Goal: Contribute content

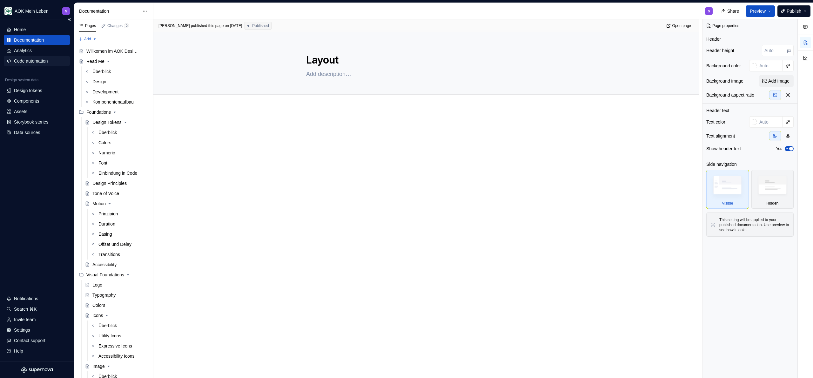
click at [31, 58] on div "Code automation" at bounding box center [31, 61] width 34 height 6
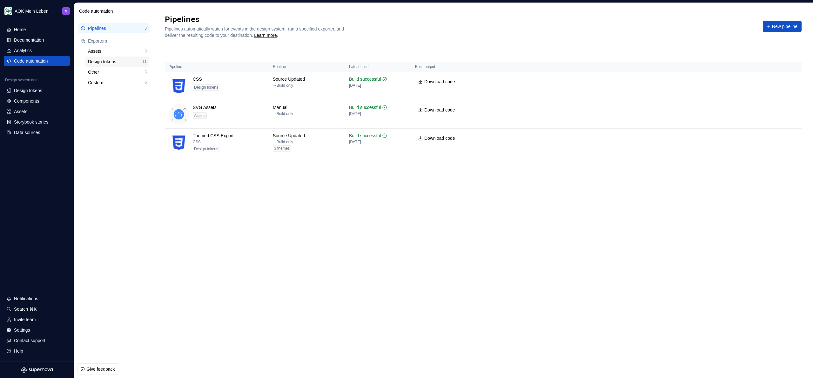
click at [105, 62] on div "Design tokens" at bounding box center [115, 61] width 55 height 6
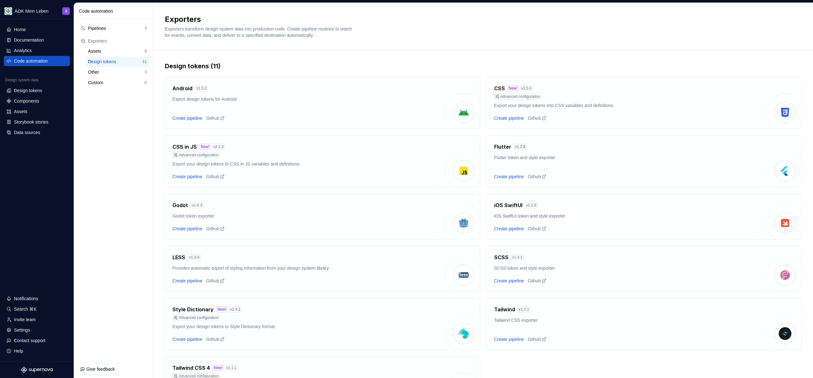
drag, startPoint x: 102, startPoint y: 31, endPoint x: 115, endPoint y: 38, distance: 14.5
click at [102, 31] on div "Pipelines" at bounding box center [116, 28] width 57 height 6
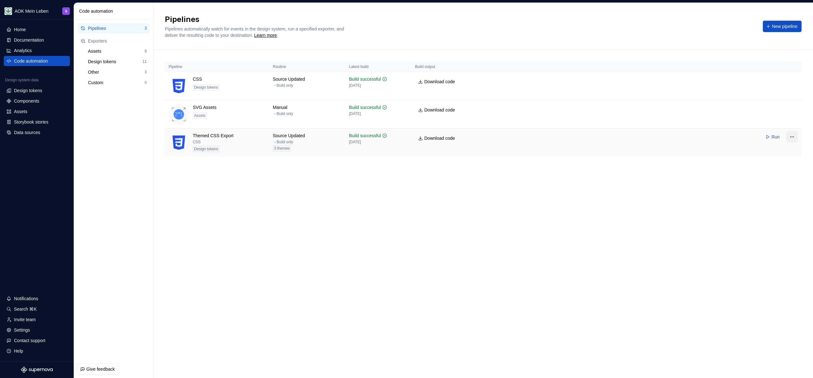
click at [794, 139] on html "AOK Mein Leben S Home Documentation Analytics Code automation Design system dat…" at bounding box center [406, 189] width 813 height 378
click at [774, 150] on div "Edit pipeline" at bounding box center [780, 150] width 48 height 6
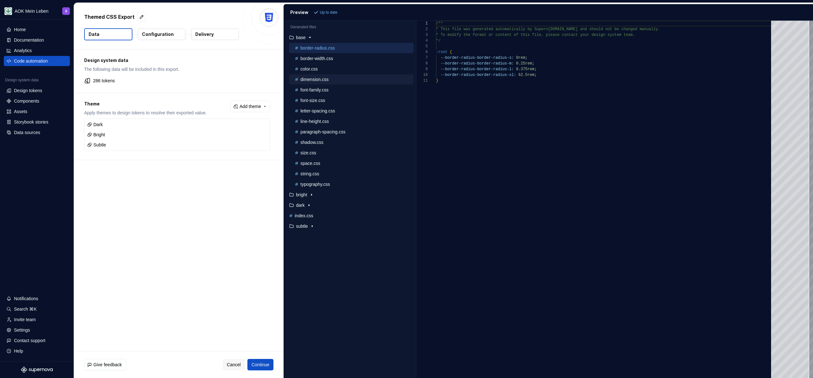
click at [327, 78] on p "dimension.css" at bounding box center [315, 79] width 28 height 5
type textarea "**********"
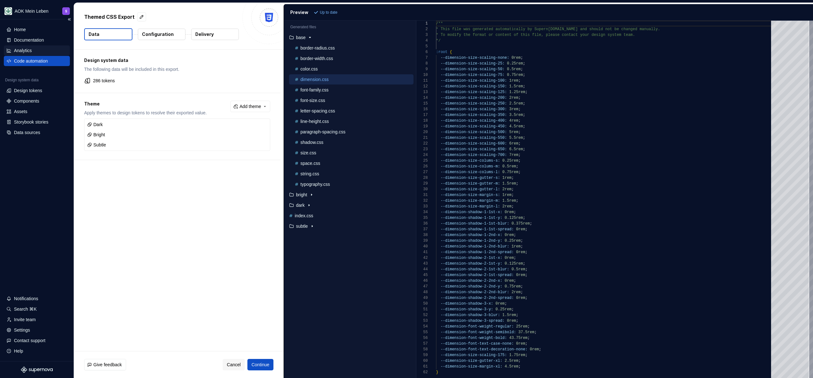
click at [25, 47] on div "Analytics" at bounding box center [23, 50] width 18 height 6
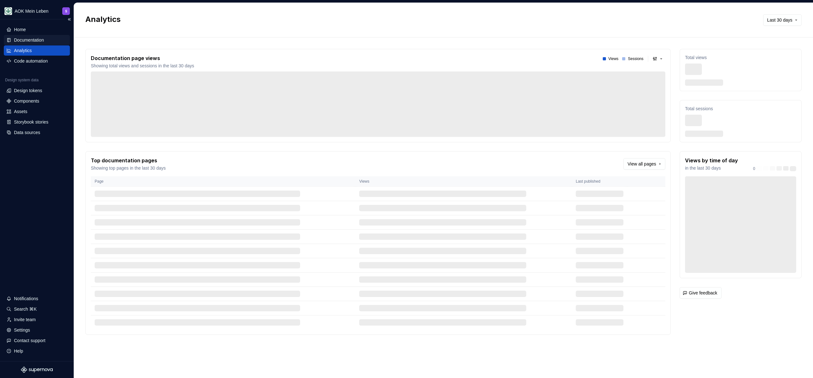
click at [27, 42] on div "Documentation" at bounding box center [29, 40] width 30 height 6
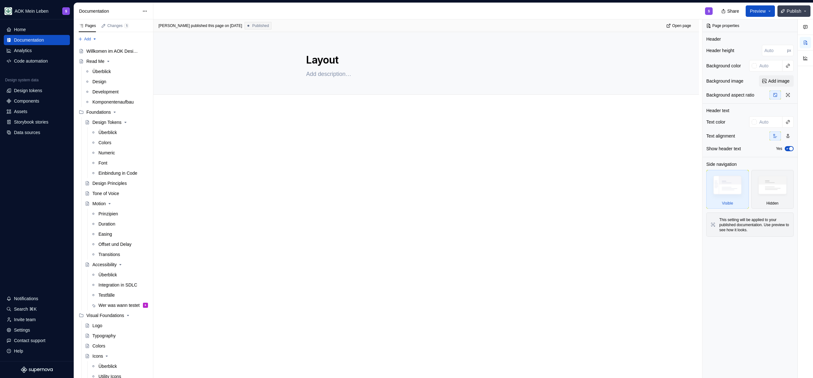
click at [797, 10] on span "Publish" at bounding box center [794, 11] width 15 height 6
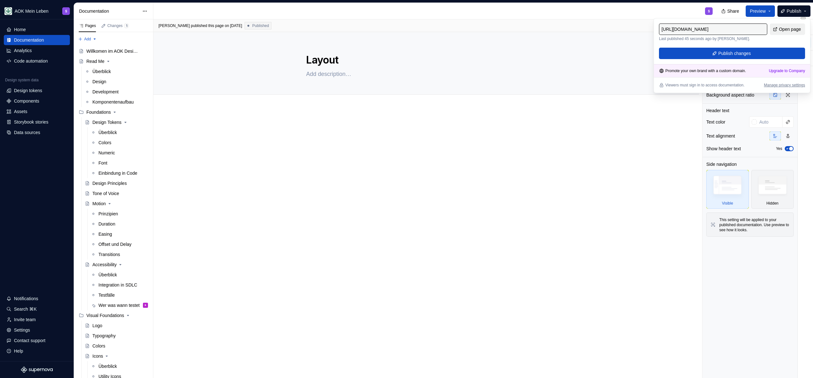
click at [785, 30] on span "Open page" at bounding box center [790, 29] width 22 height 6
type textarea "*"
